Goal: Task Accomplishment & Management: Manage account settings

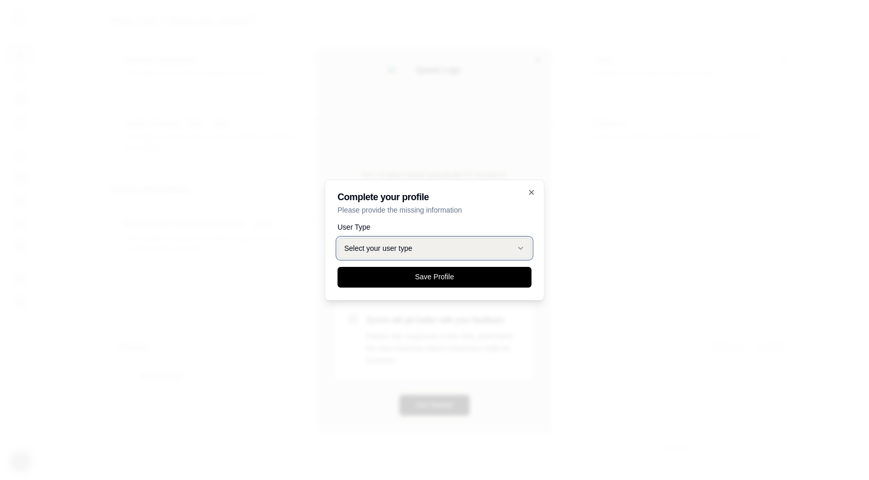
click at [452, 252] on button "Select your user type" at bounding box center [435, 248] width 194 height 21
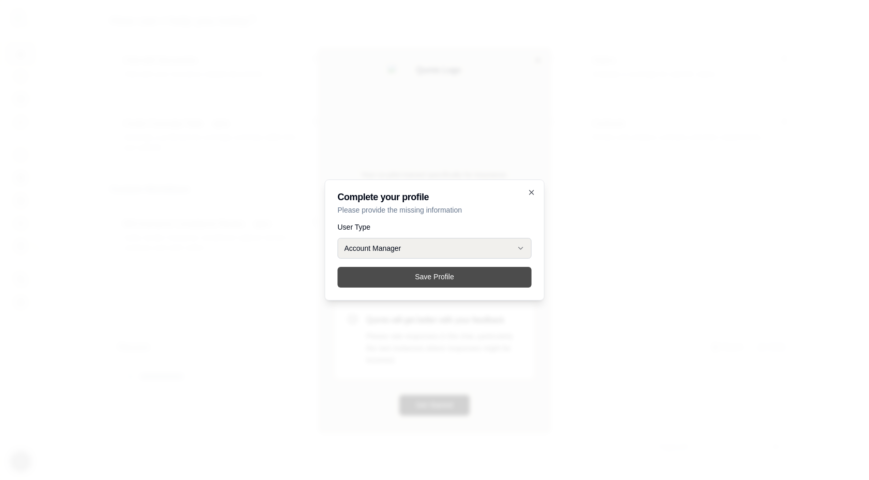
click at [427, 278] on button "Save Profile" at bounding box center [435, 277] width 194 height 21
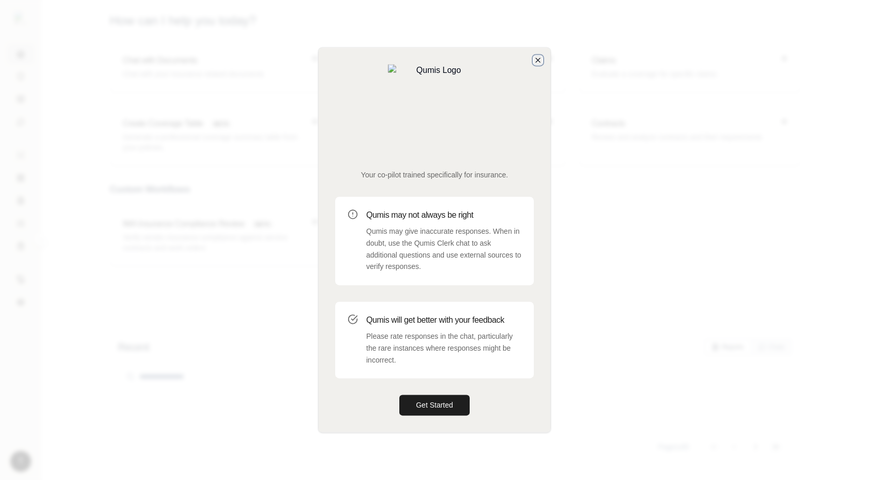
click at [536, 62] on icon "button" at bounding box center [538, 60] width 4 height 4
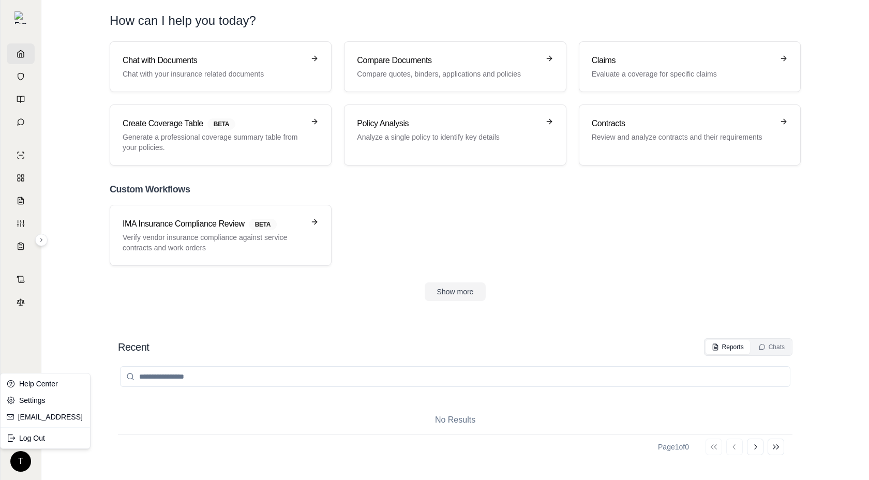
click at [20, 450] on html "T How can I help you [DATE]? Chat with Documents Chat with your insurance relat…" at bounding box center [434, 240] width 869 height 480
click at [31, 437] on div "Log Out" at bounding box center [45, 438] width 85 height 17
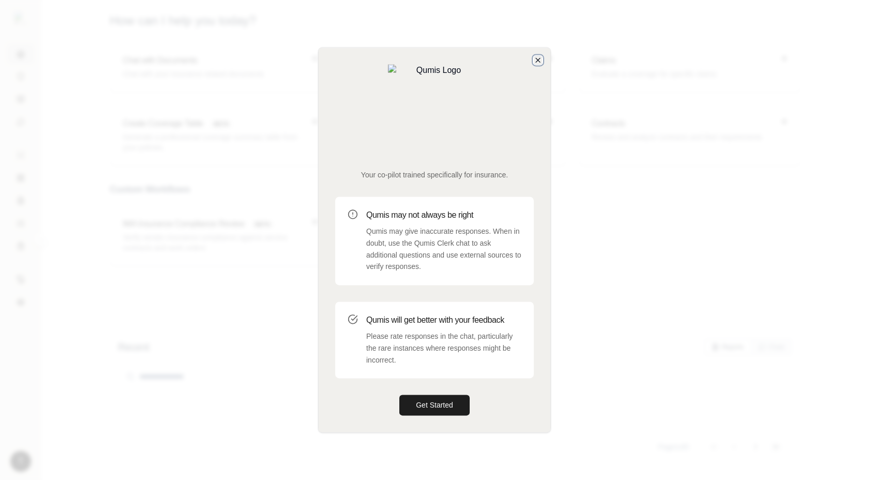
click at [538, 62] on icon "button" at bounding box center [538, 60] width 4 height 4
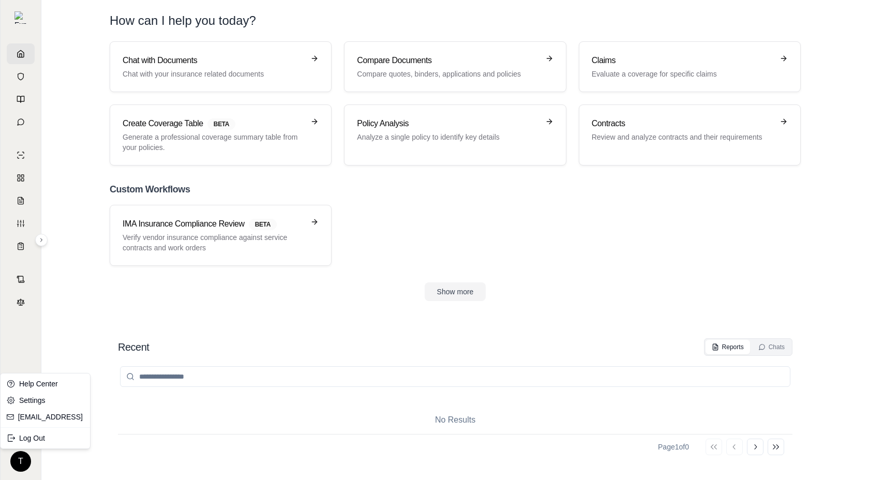
click at [21, 462] on html "T How can I help you [DATE]? Chat with Documents Chat with your insurance relat…" at bounding box center [434, 240] width 869 height 480
click at [182, 295] on html "T How can I help you [DATE]? Chat with Documents Chat with your insurance relat…" at bounding box center [434, 240] width 869 height 480
